Goal: Transaction & Acquisition: Book appointment/travel/reservation

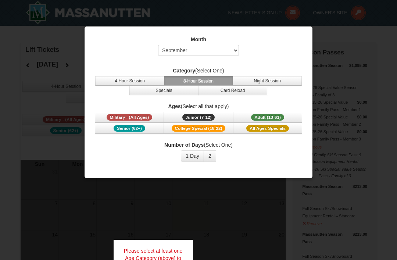
click at [193, 158] on button "1 Day" at bounding box center [192, 155] width 23 height 11
click at [191, 157] on button "1 Day" at bounding box center [192, 155] width 23 height 11
click at [195, 159] on button "1 Day" at bounding box center [192, 155] width 23 height 11
click at [193, 158] on button "1 Day" at bounding box center [192, 155] width 23 height 11
click at [210, 156] on button "2" at bounding box center [210, 155] width 13 height 11
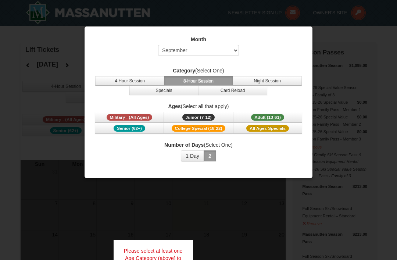
click at [130, 76] on button "4-Hour Session" at bounding box center [129, 81] width 69 height 10
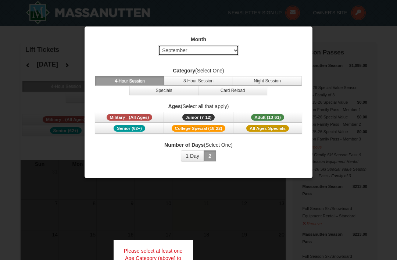
click at [235, 51] on select "Select September October November December January February March April May Jun…" at bounding box center [198, 50] width 81 height 11
select select "12"
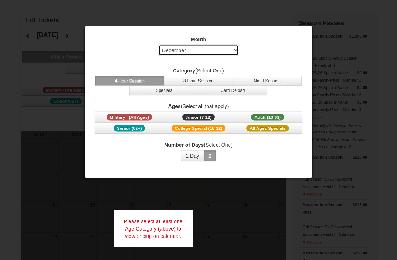
scroll to position [29, 0]
click at [192, 157] on button "1 Day" at bounding box center [192, 155] width 23 height 11
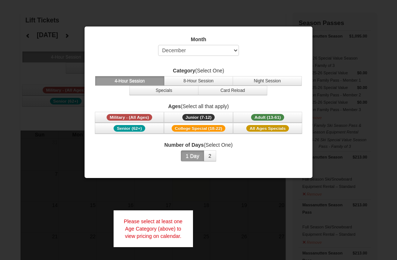
click at [211, 157] on button "2" at bounding box center [210, 155] width 13 height 11
click at [213, 158] on button "2" at bounding box center [210, 155] width 13 height 11
click at [191, 158] on button "1 Day" at bounding box center [192, 155] width 23 height 11
click at [193, 154] on button "1 Day" at bounding box center [192, 155] width 23 height 11
click at [191, 158] on button "1 Day" at bounding box center [192, 155] width 23 height 11
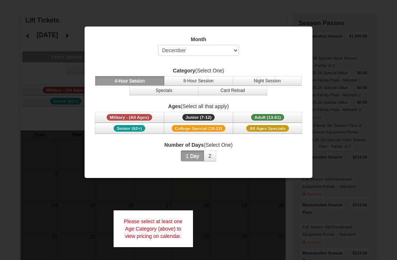
click at [190, 158] on button "1 Day" at bounding box center [192, 155] width 23 height 11
click at [195, 157] on button "1 Day" at bounding box center [192, 155] width 23 height 11
click at [212, 161] on button "2" at bounding box center [210, 155] width 13 height 11
click at [192, 158] on button "1 Day" at bounding box center [192, 155] width 23 height 11
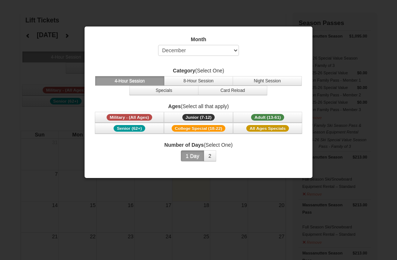
click at [148, 127] on button "Senior (62+)" at bounding box center [129, 128] width 69 height 11
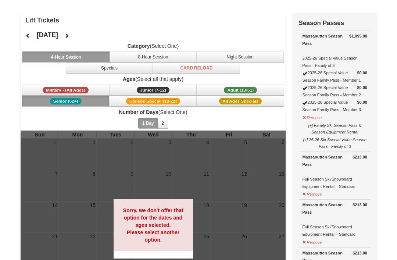
click at [165, 126] on button "2" at bounding box center [162, 123] width 11 height 11
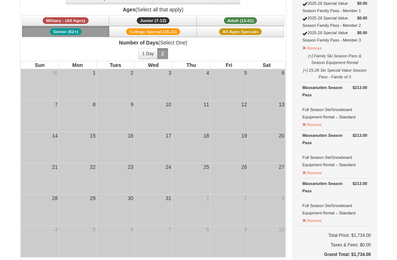
scroll to position [0, 0]
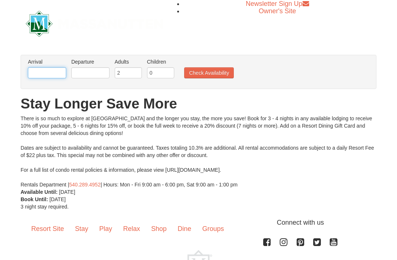
click at [43, 73] on input "text" at bounding box center [47, 72] width 38 height 11
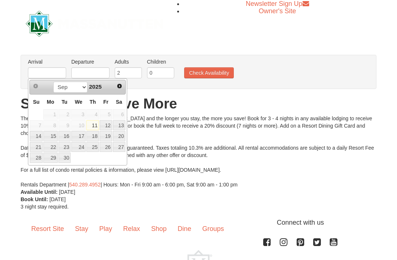
click at [121, 86] on span "Next" at bounding box center [120, 86] width 6 height 6
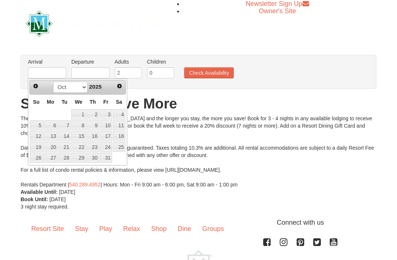
click at [120, 85] on span "Next" at bounding box center [120, 86] width 6 height 6
click at [122, 88] on span "Next" at bounding box center [120, 86] width 6 height 6
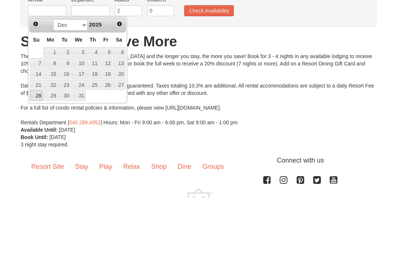
click at [35, 153] on link "28" at bounding box center [36, 158] width 13 height 10
type input "[DATE]"
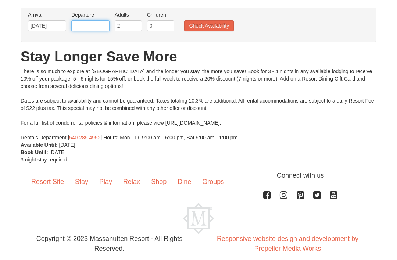
click at [96, 27] on input "text" at bounding box center [90, 25] width 38 height 11
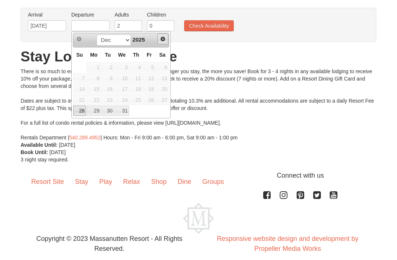
click at [161, 37] on span "Next" at bounding box center [163, 39] width 6 height 6
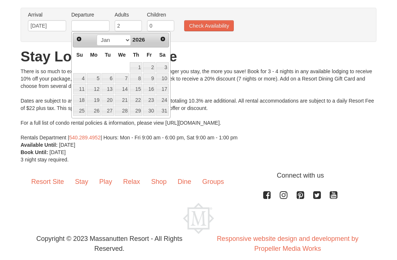
click at [79, 75] on link "4" at bounding box center [79, 78] width 13 height 10
type input "[DATE]"
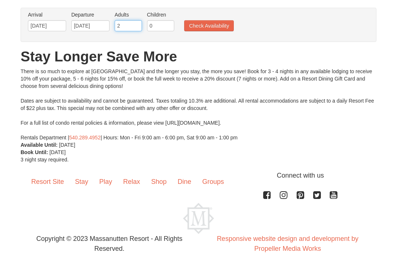
click at [130, 29] on input "2" at bounding box center [128, 25] width 27 height 11
type input "3"
click at [167, 28] on input "0" at bounding box center [160, 25] width 27 height 11
type input "1"
click at [220, 23] on button "Check Availability" at bounding box center [209, 25] width 50 height 11
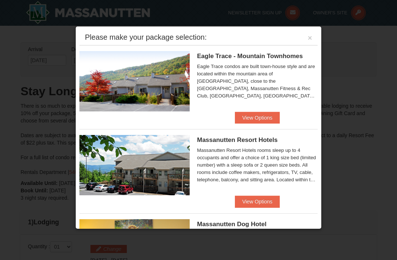
click at [247, 117] on button "View Options" at bounding box center [257, 118] width 45 height 12
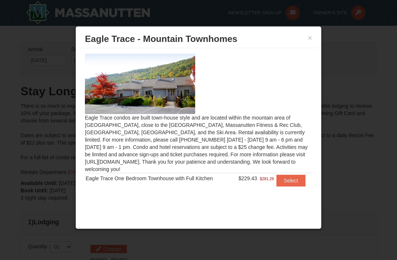
click at [289, 176] on button "Select" at bounding box center [290, 181] width 29 height 12
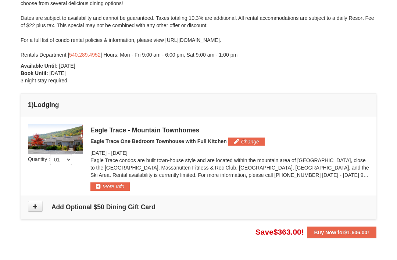
scroll to position [118, 0]
click at [112, 187] on button "More Info" at bounding box center [109, 186] width 39 height 8
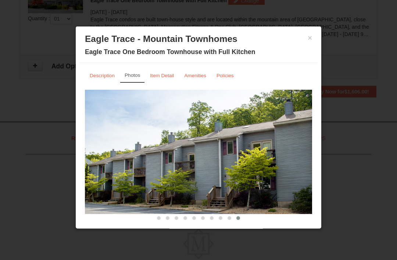
scroll to position [258, 0]
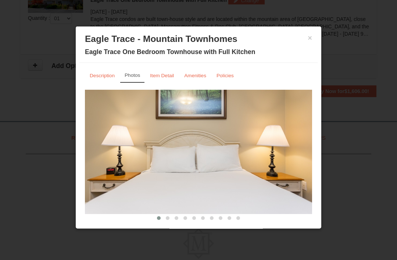
click at [159, 75] on small "Item Detail" at bounding box center [162, 76] width 24 height 6
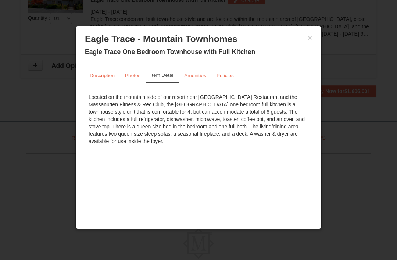
click at [191, 76] on small "Amenities" at bounding box center [195, 76] width 22 height 6
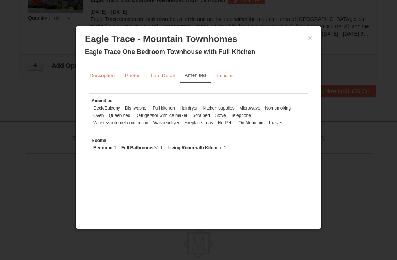
click at [223, 76] on small "Policies" at bounding box center [225, 76] width 17 height 6
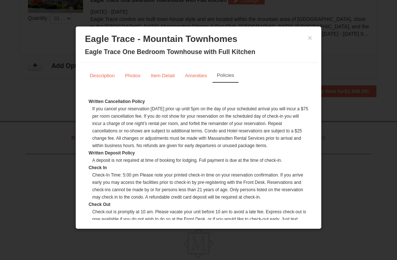
click at [97, 76] on small "Description" at bounding box center [102, 76] width 25 height 6
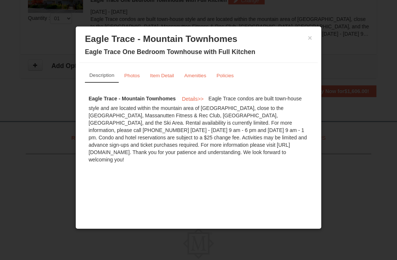
click at [311, 38] on button "×" at bounding box center [310, 37] width 4 height 7
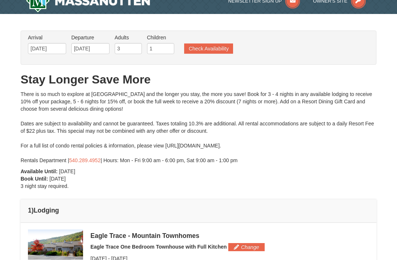
scroll to position [0, 0]
